Goal: Task Accomplishment & Management: Manage account settings

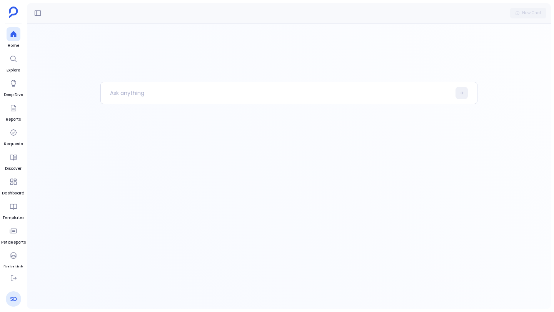
click at [12, 296] on link "SD" at bounding box center [13, 298] width 15 height 15
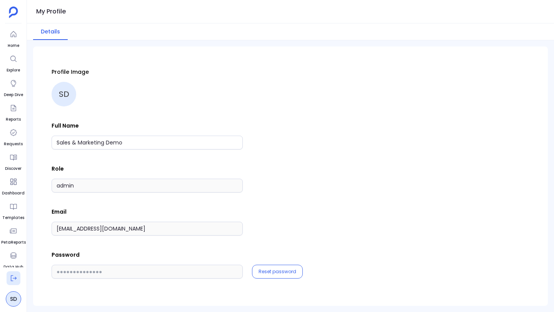
click at [13, 282] on icon at bounding box center [14, 279] width 8 height 8
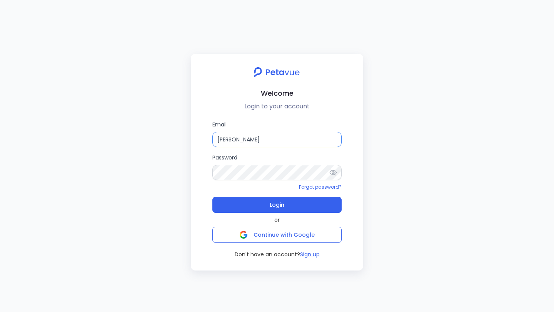
drag, startPoint x: 288, startPoint y: 142, endPoint x: 207, endPoint y: 141, distance: 80.4
click at [207, 141] on div "Email [PERSON_NAME] Password Forgot password? Login or Continue with Google Don…" at bounding box center [277, 189] width 160 height 138
paste input "[PERSON_NAME][EMAIL_ADDRESS][DOMAIN_NAME]"
type input "[PERSON_NAME][EMAIL_ADDRESS][DOMAIN_NAME]"
click at [191, 170] on div "Welcome Login to your account Email [PERSON_NAME][EMAIL_ADDRESS][DOMAIN_NAME] P…" at bounding box center [277, 162] width 172 height 217
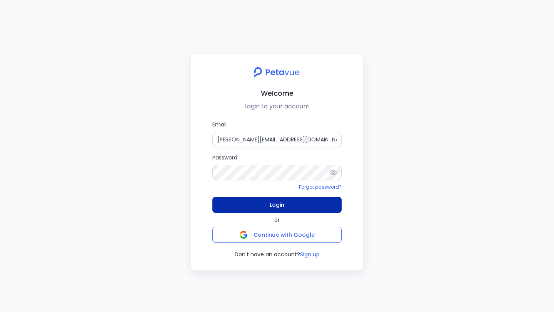
click at [234, 204] on button "Login" at bounding box center [276, 205] width 129 height 16
